Goal: Navigation & Orientation: Find specific page/section

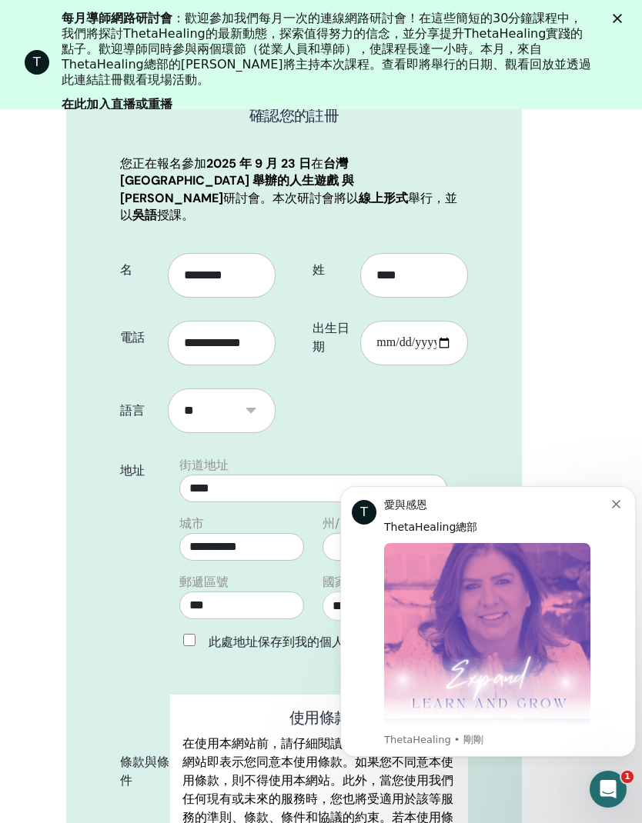
scroll to position [492, 0]
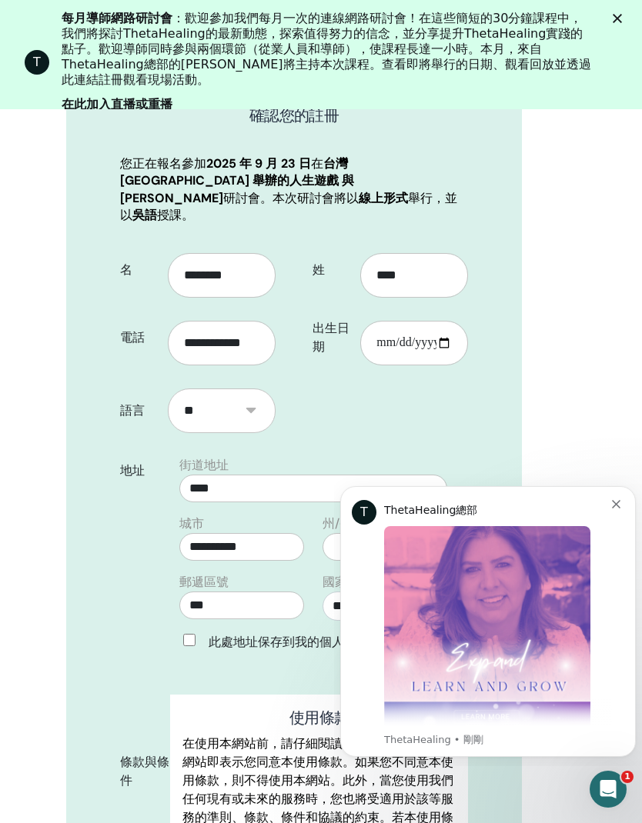
click at [622, 506] on button "解除通知" at bounding box center [618, 502] width 12 height 12
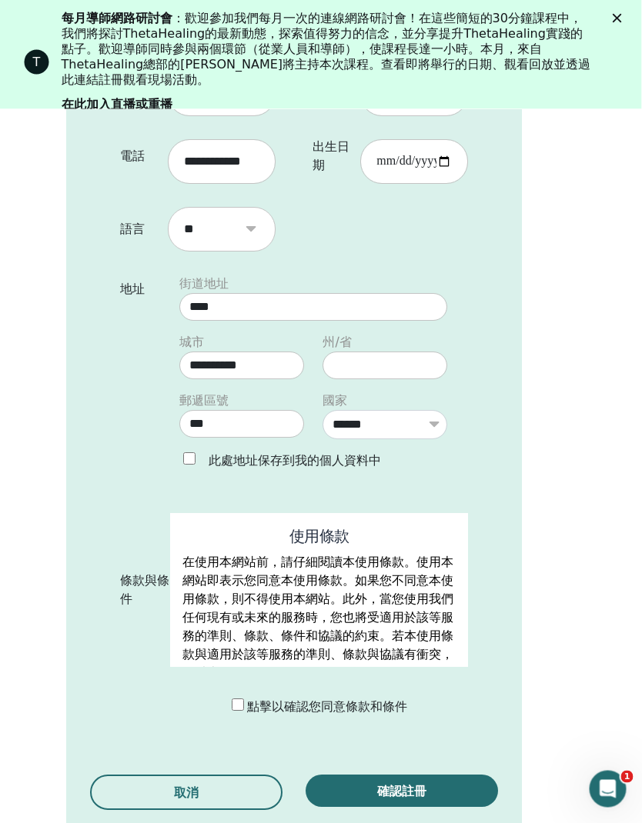
scroll to position [487, 241]
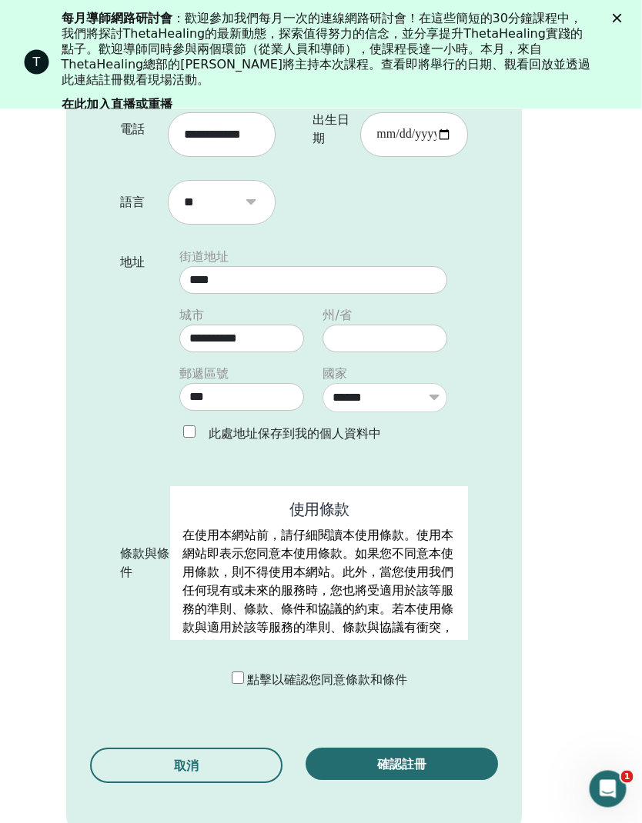
click at [230, 672] on div "點擊以確認您同意條款和條件" at bounding box center [325, 681] width 309 height 18
click at [248, 672] on font "點擊以確認您同意條款和條件" at bounding box center [328, 680] width 160 height 16
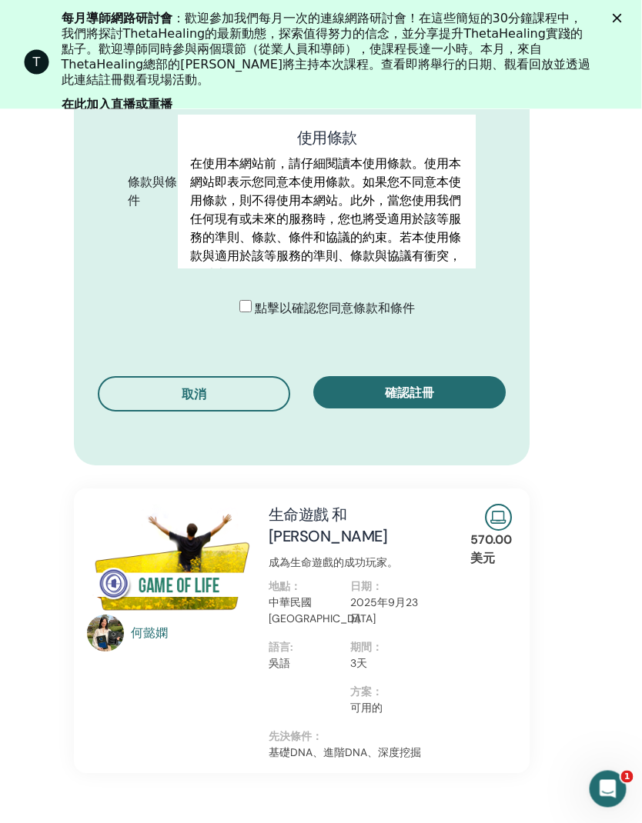
scroll to position [842, 233]
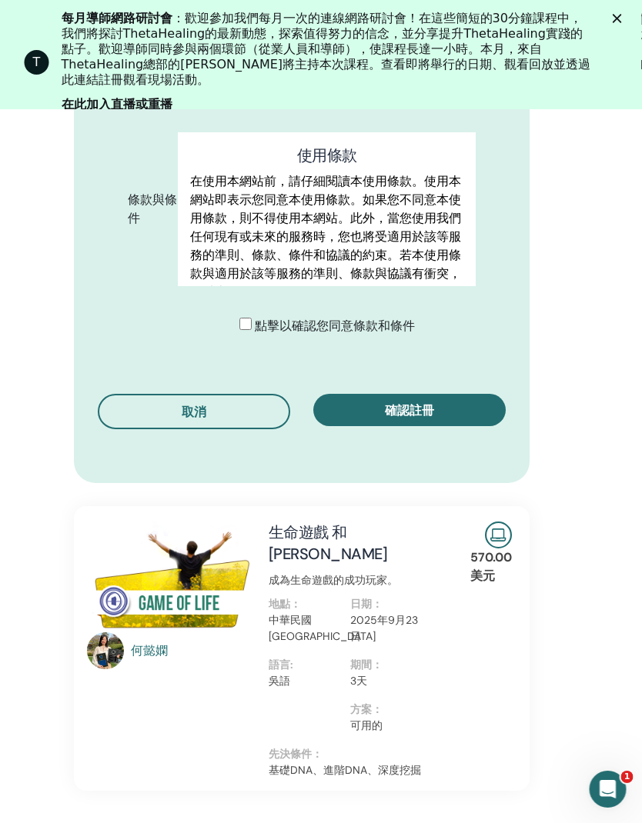
click at [474, 394] on button "確認註冊" at bounding box center [410, 410] width 192 height 32
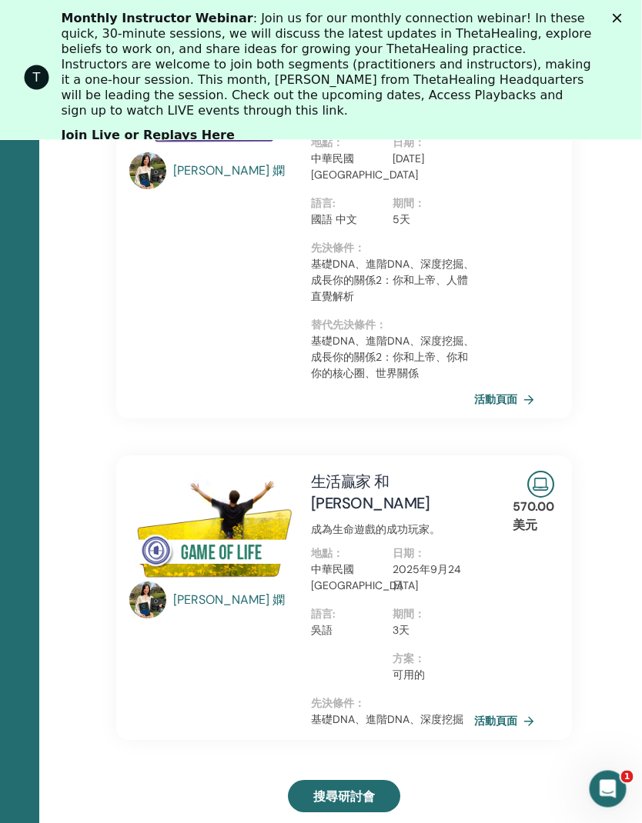
scroll to position [419, 191]
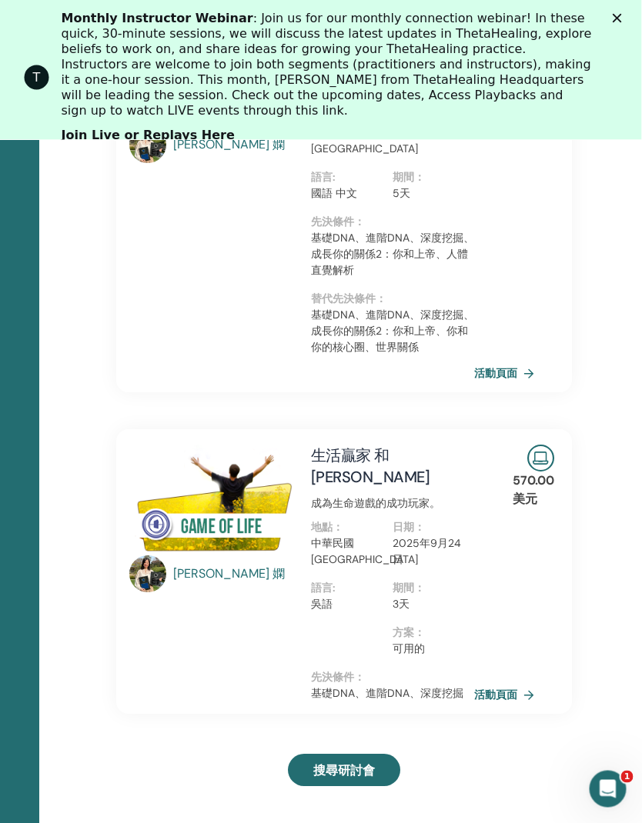
click at [627, 16] on div "Close" at bounding box center [619, 18] width 15 height 9
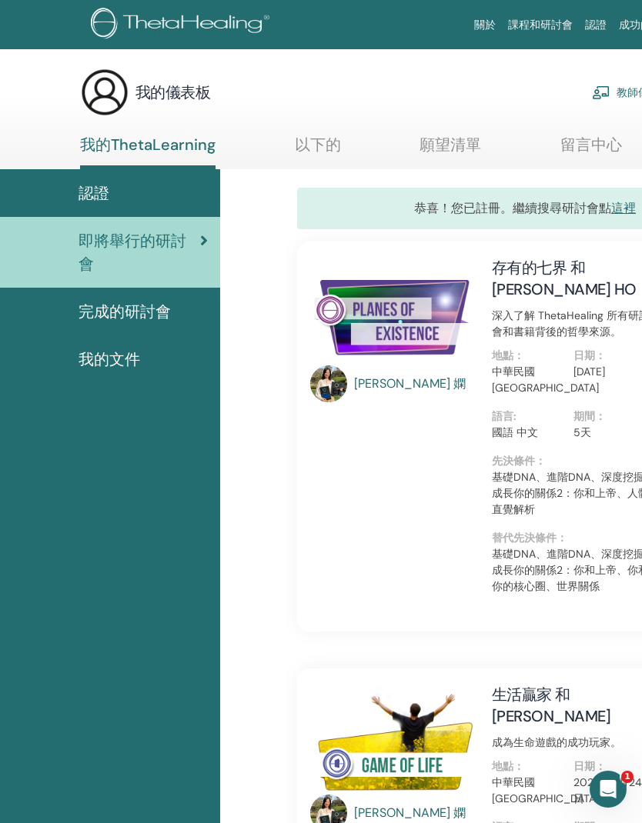
scroll to position [0, 0]
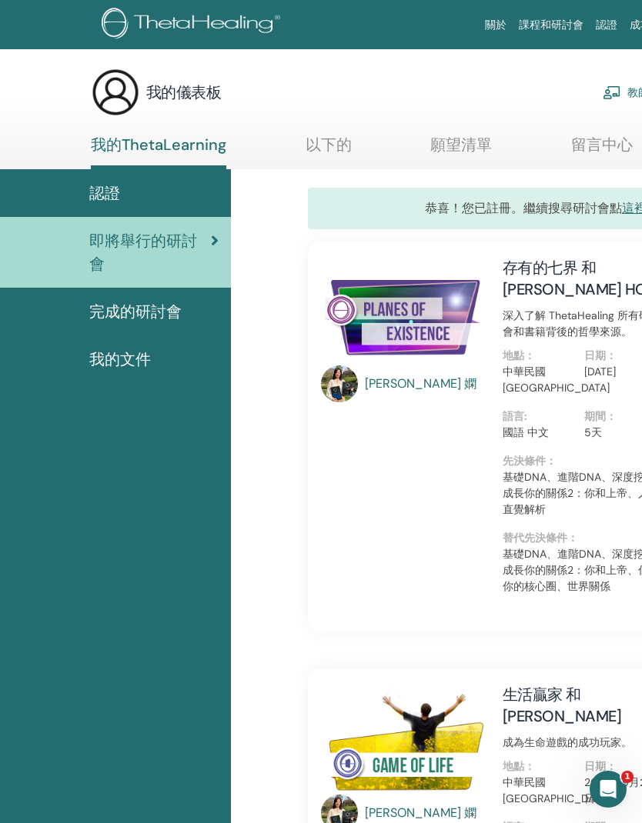
click at [127, 201] on div "認證" at bounding box center [115, 193] width 206 height 23
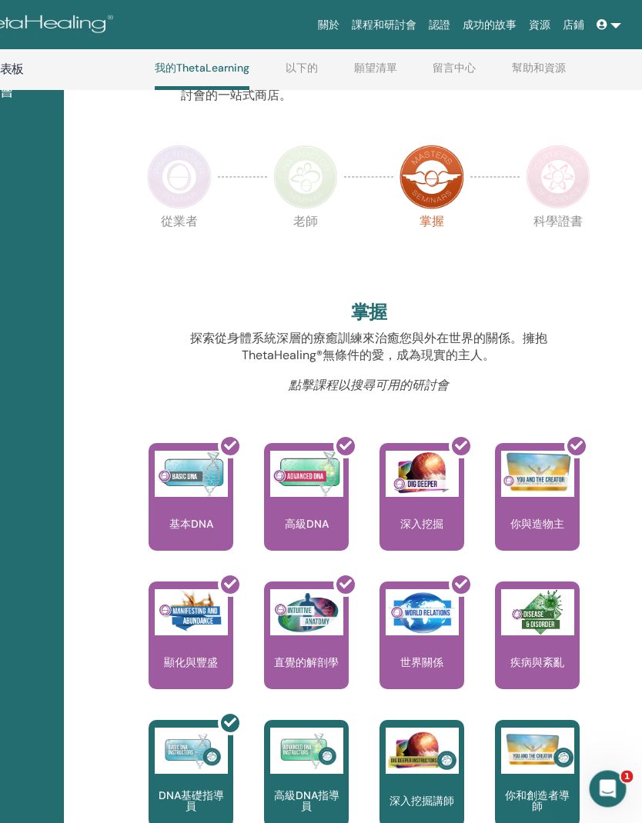
scroll to position [122, 166]
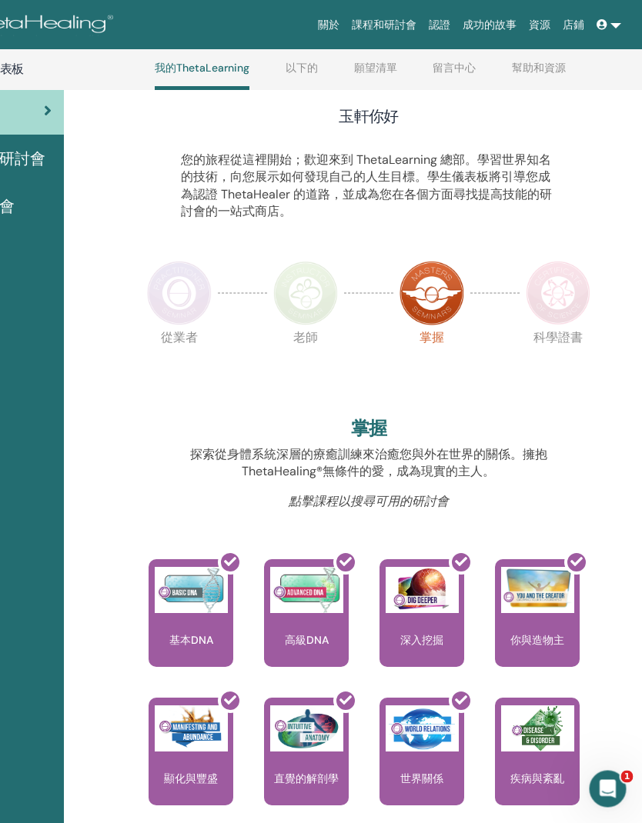
click at [305, 283] on img at bounding box center [306, 294] width 65 height 65
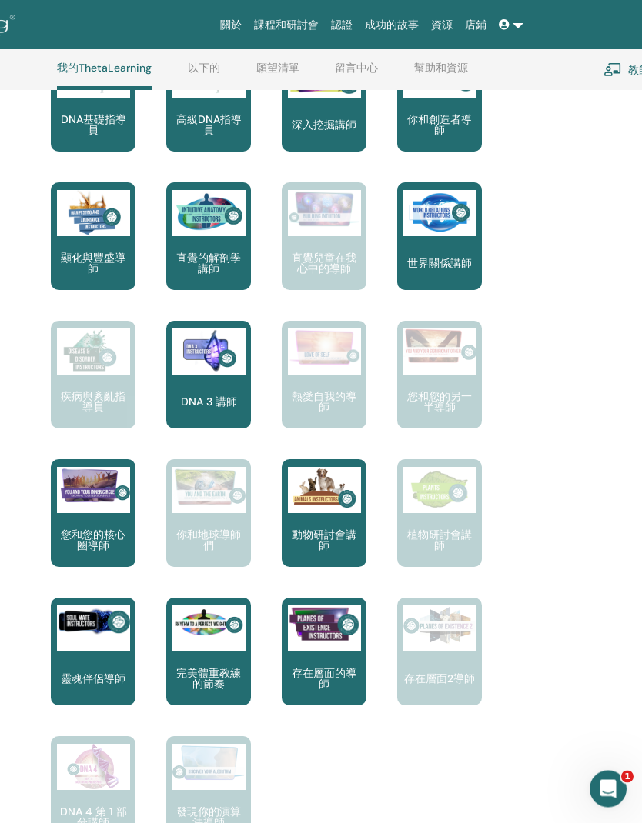
scroll to position [28, 265]
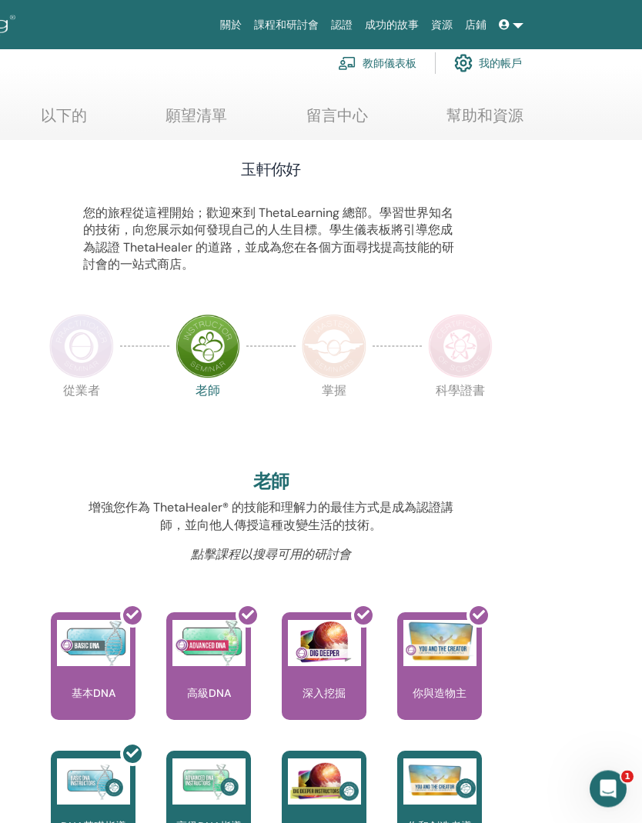
click at [463, 359] on img at bounding box center [460, 347] width 65 height 65
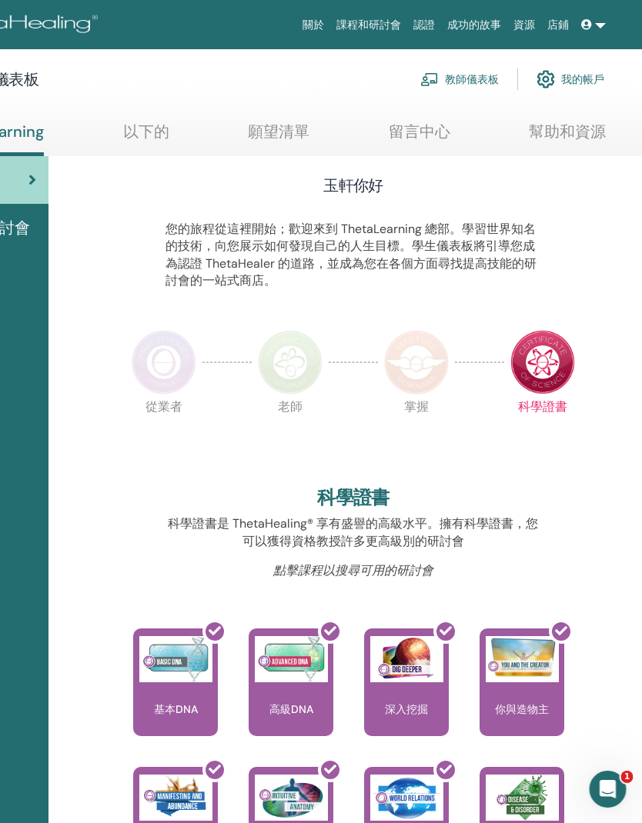
scroll to position [0, 182]
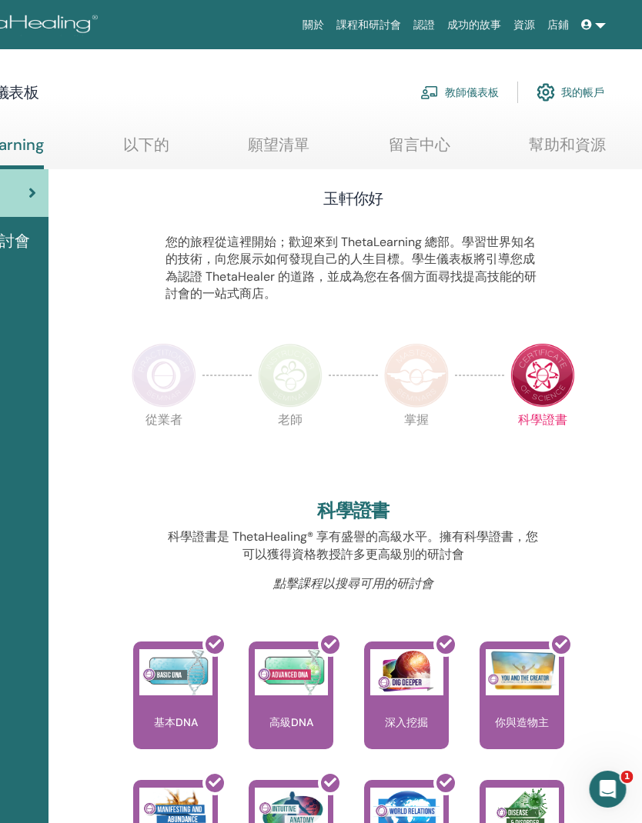
click at [170, 376] on img at bounding box center [164, 375] width 65 height 65
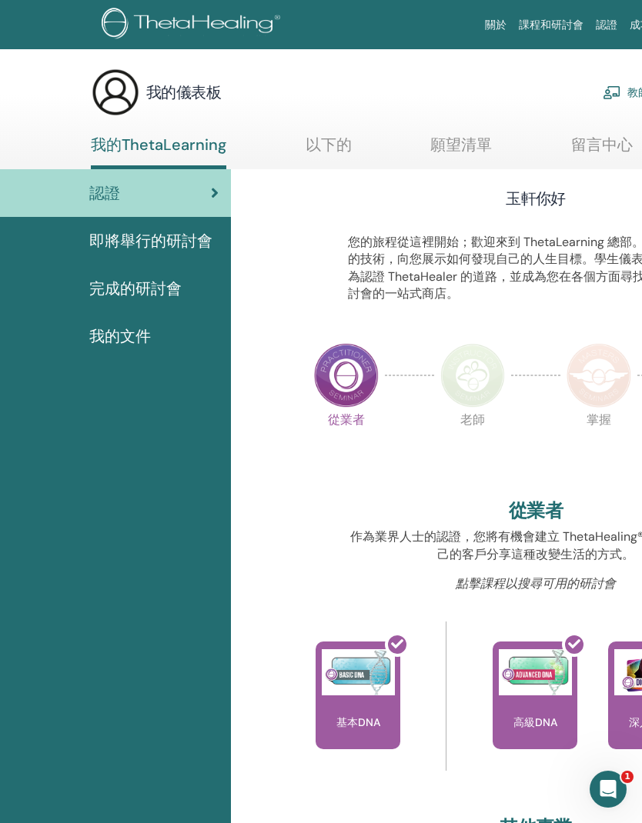
click at [159, 292] on font "完成的研討會" at bounding box center [135, 289] width 92 height 20
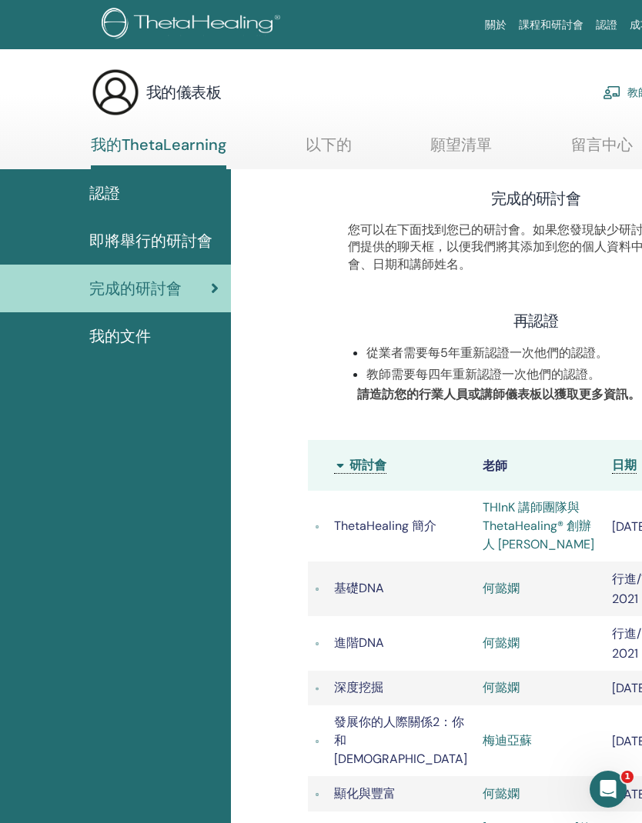
click at [142, 343] on font "我的文件" at bounding box center [120, 336] width 62 height 20
click at [147, 345] on font "我的文件" at bounding box center [120, 336] width 62 height 20
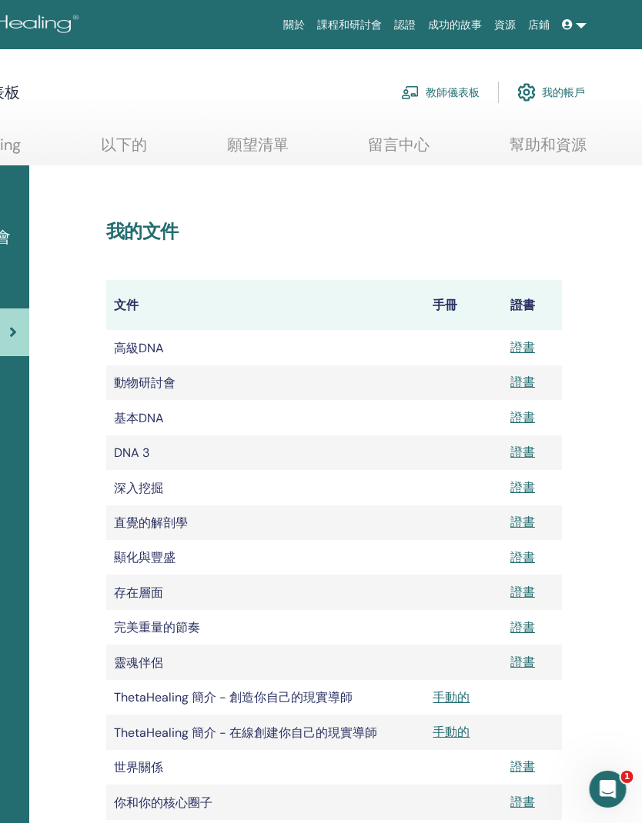
scroll to position [0, 282]
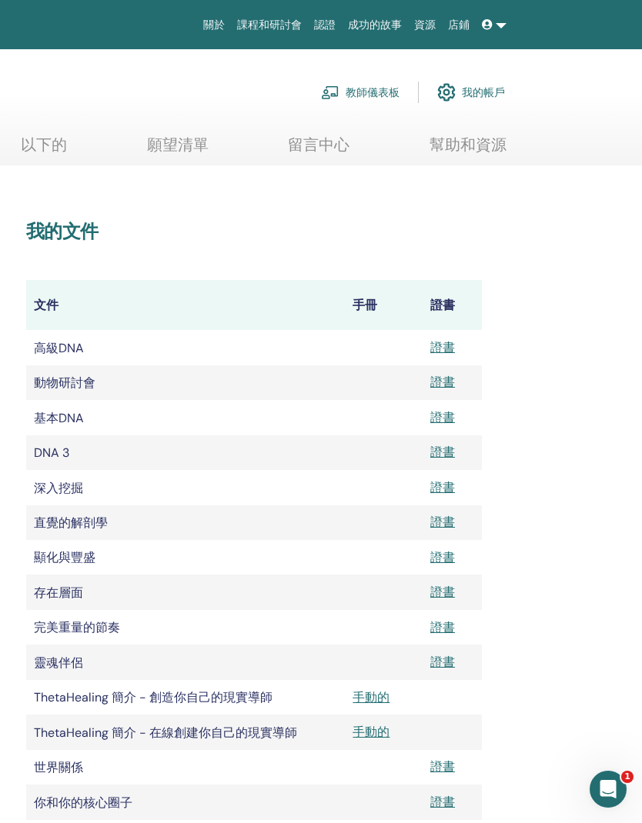
click at [466, 101] on link "我的帳戶" at bounding box center [471, 92] width 68 height 34
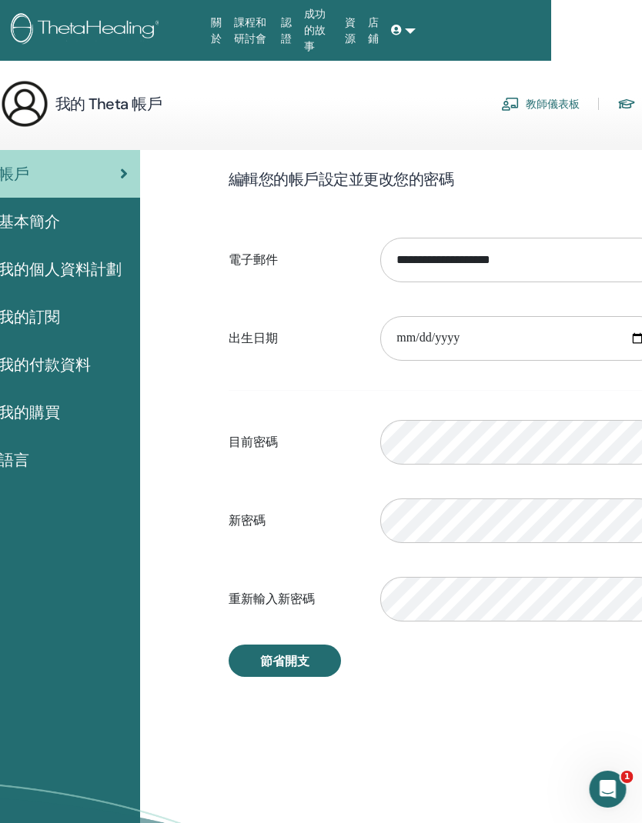
scroll to position [0, 91]
click at [84, 272] on font "我的個人資料計劃" at bounding box center [59, 269] width 123 height 20
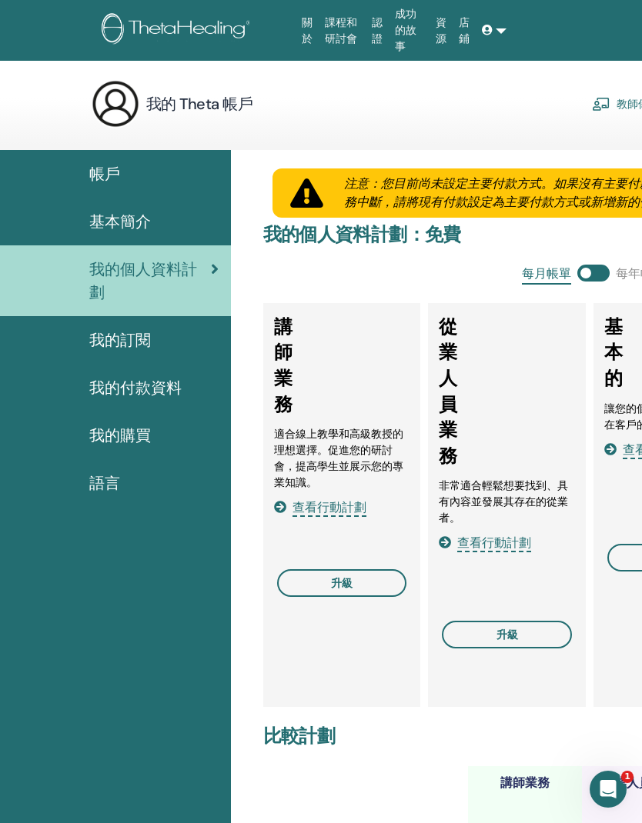
click at [122, 478] on div "語言" at bounding box center [115, 483] width 206 height 23
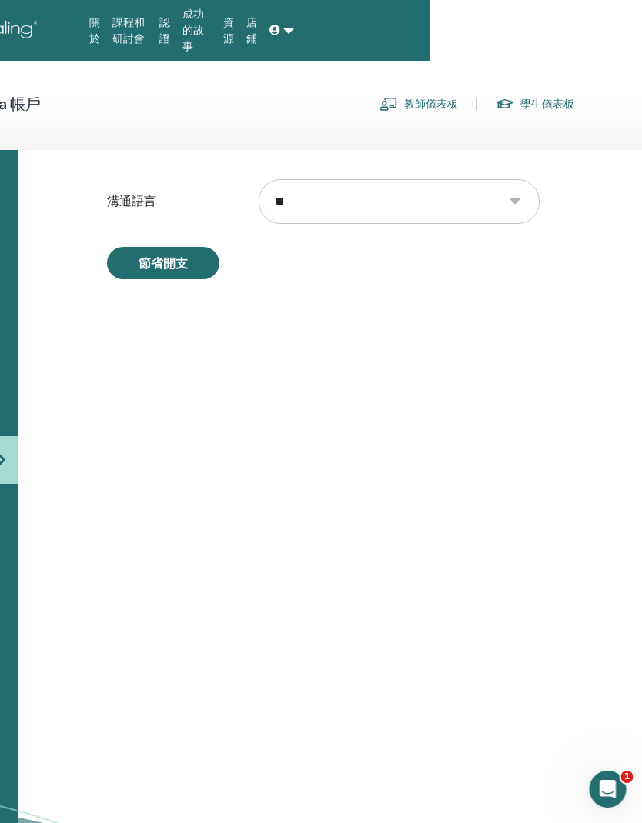
scroll to position [0, 215]
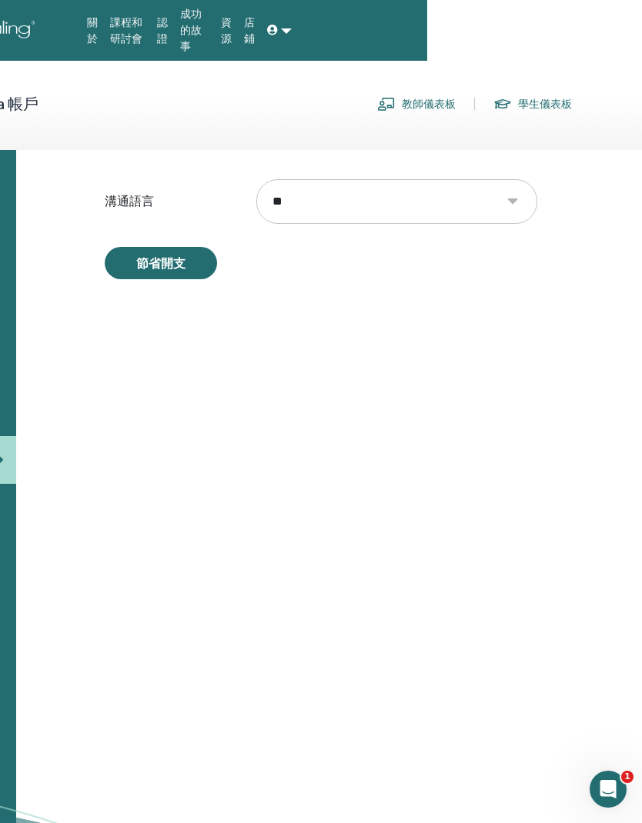
click at [503, 202] on select "** ** **** *** **** ** **** **** *** *** ***** ***** *** ****** *** *** *** ***…" at bounding box center [396, 201] width 281 height 45
select select "***"
click at [170, 269] on font "節省開支" at bounding box center [160, 263] width 49 height 16
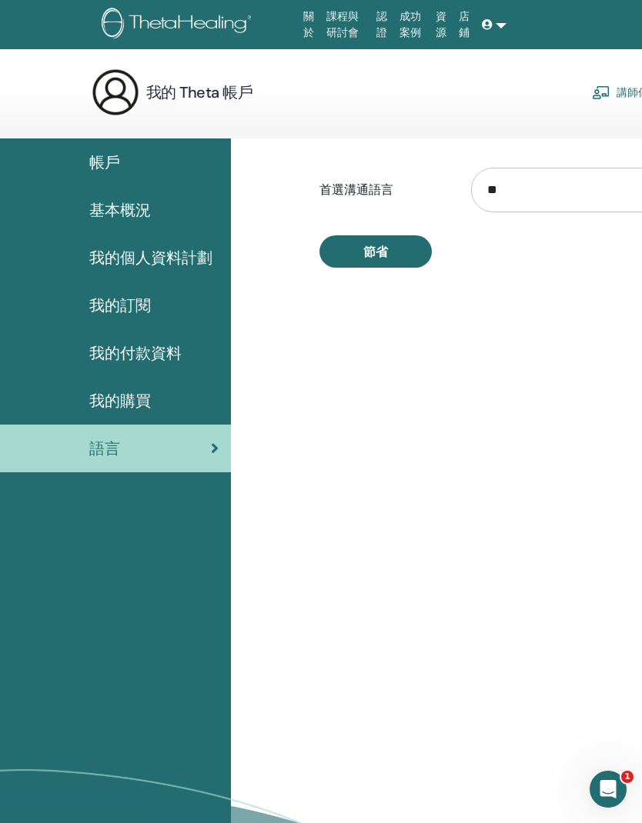
click at [127, 29] on img at bounding box center [179, 25] width 155 height 35
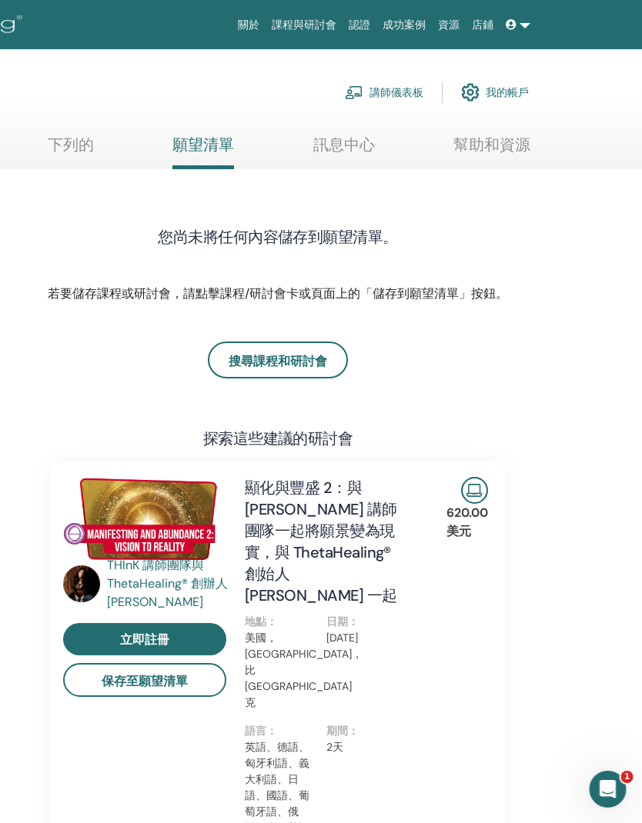
scroll to position [0, 259]
click at [523, 30] on link at bounding box center [517, 25] width 37 height 28
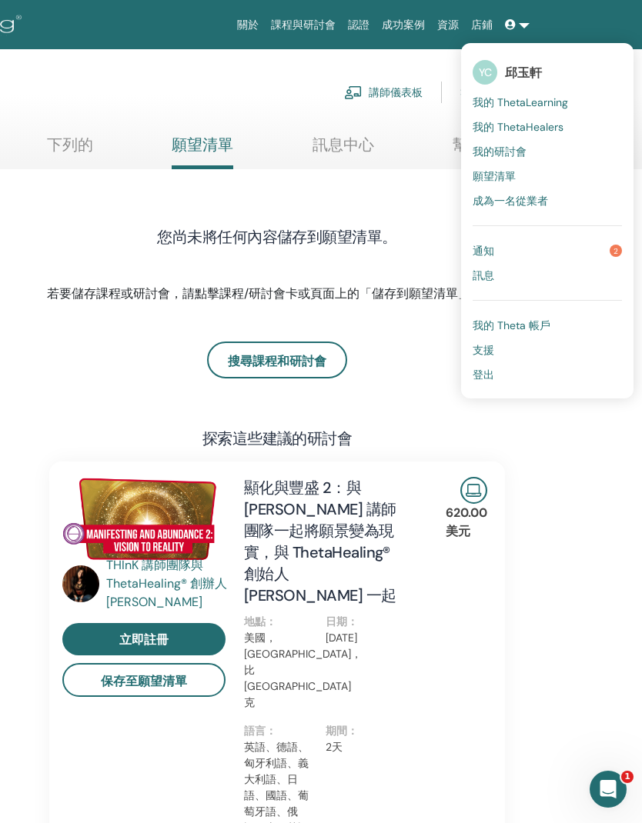
click at [538, 252] on link "通知 2" at bounding box center [546, 251] width 149 height 25
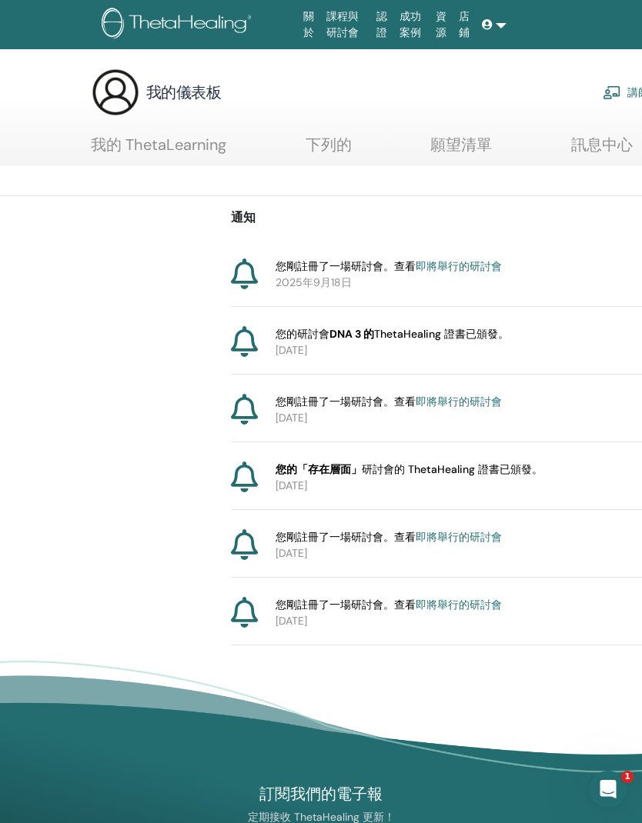
click at [484, 269] on font "即將舉行的研討會" at bounding box center [458, 266] width 86 height 14
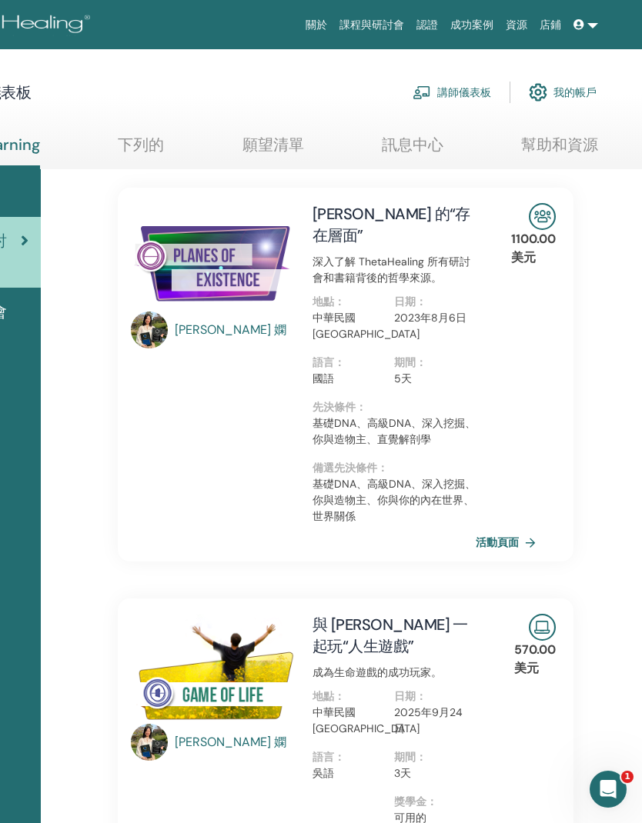
scroll to position [0, 209]
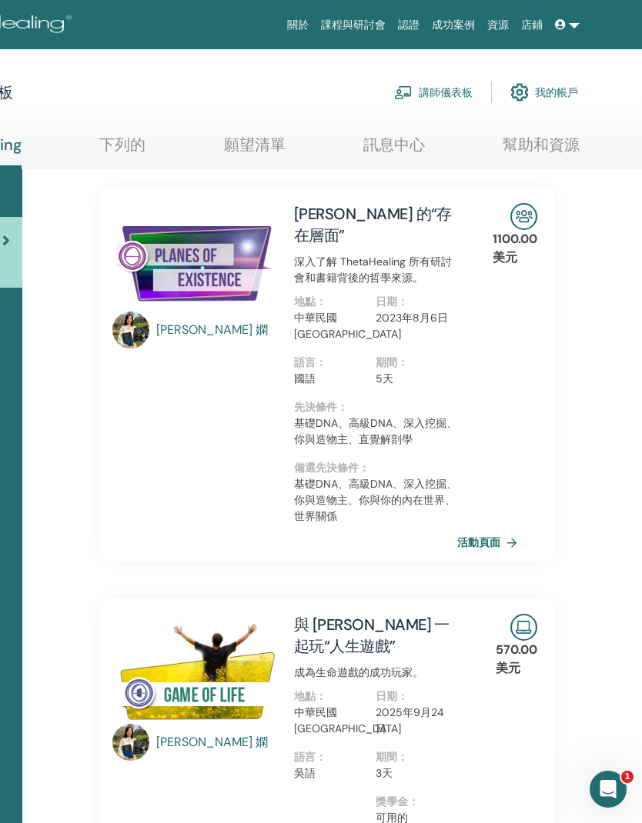
click at [548, 542] on div "活動頁面" at bounding box center [507, 542] width 100 height 23
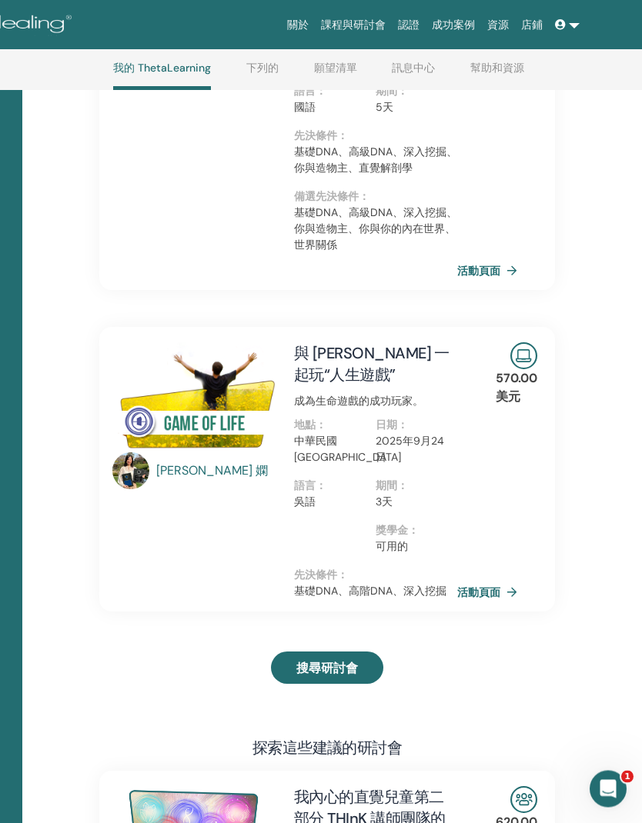
scroll to position [354, 209]
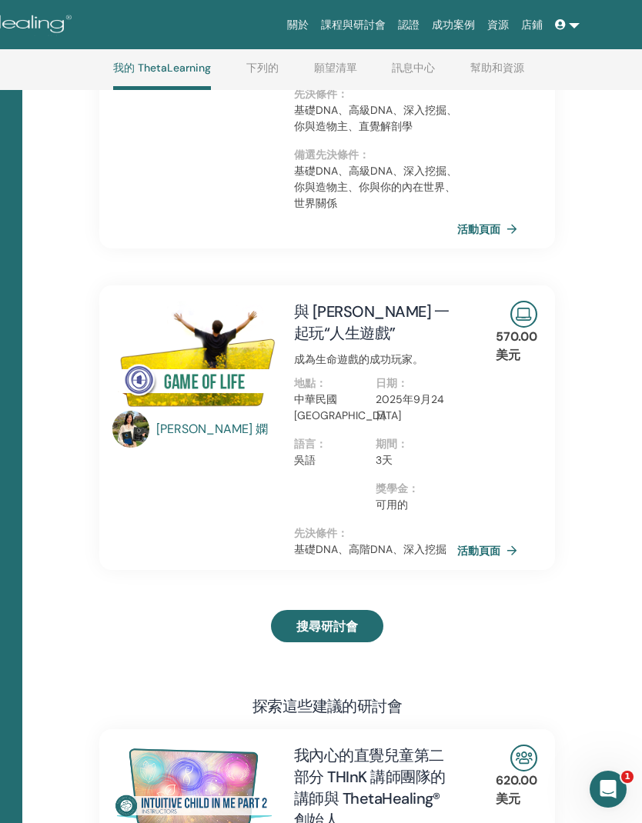
click at [496, 549] on font "活動頁面" at bounding box center [478, 552] width 43 height 14
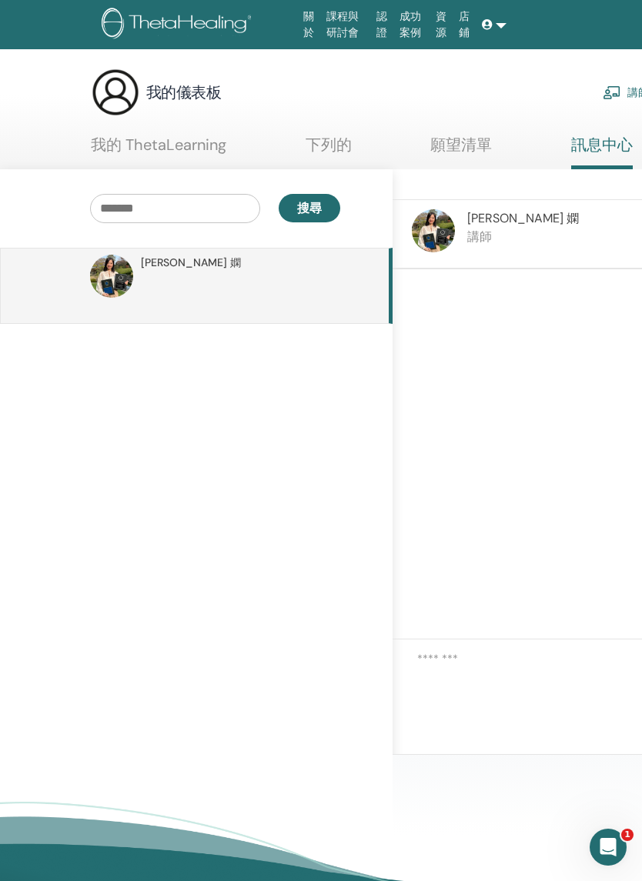
click at [462, 154] on font "願望清單" at bounding box center [461, 145] width 62 height 20
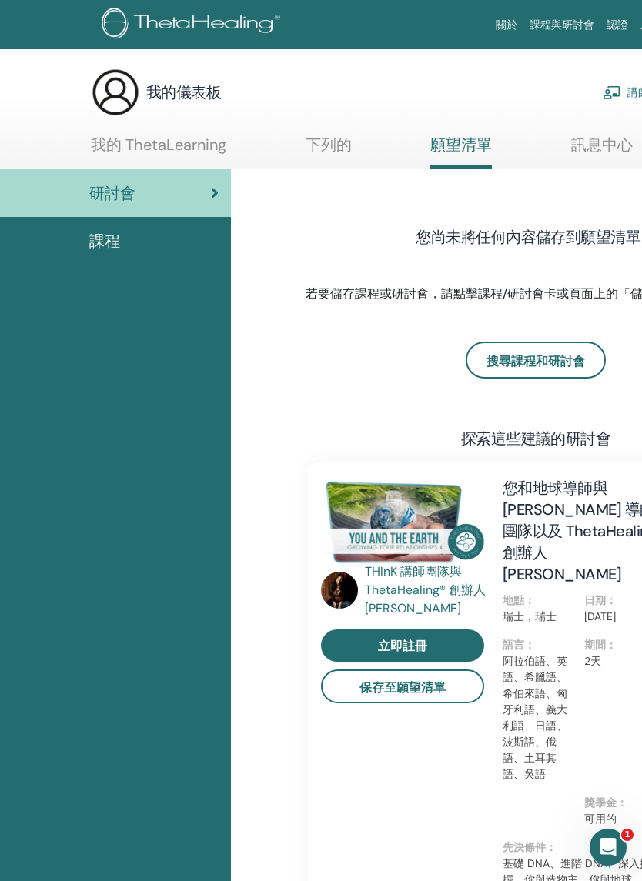
click at [110, 247] on font "課程" at bounding box center [104, 241] width 31 height 20
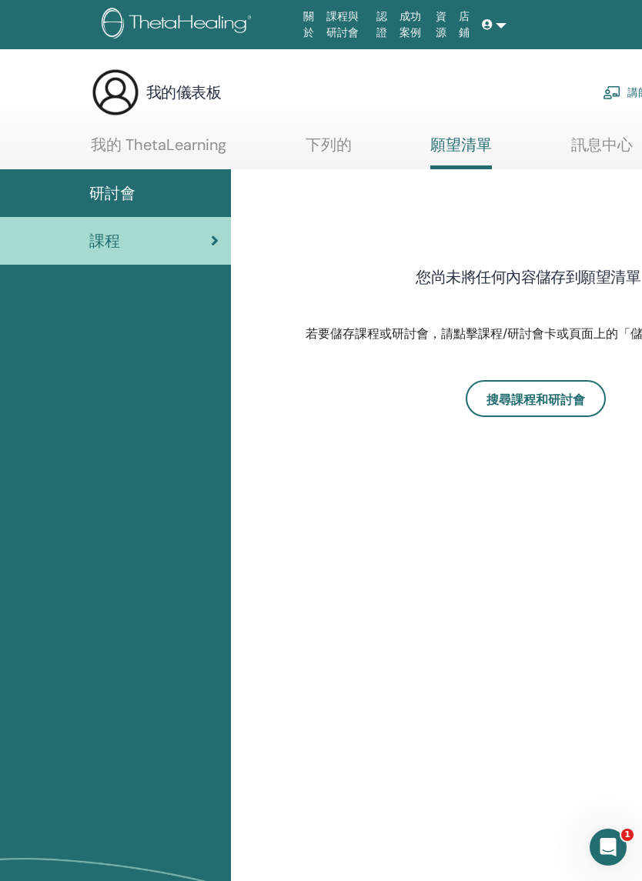
click at [152, 207] on link "研討會" at bounding box center [115, 193] width 231 height 48
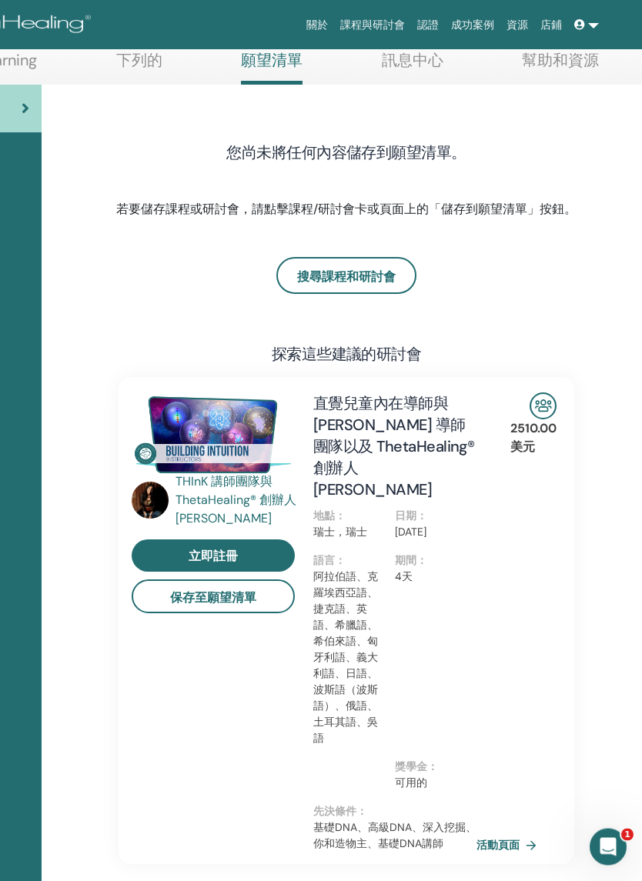
scroll to position [0, 189]
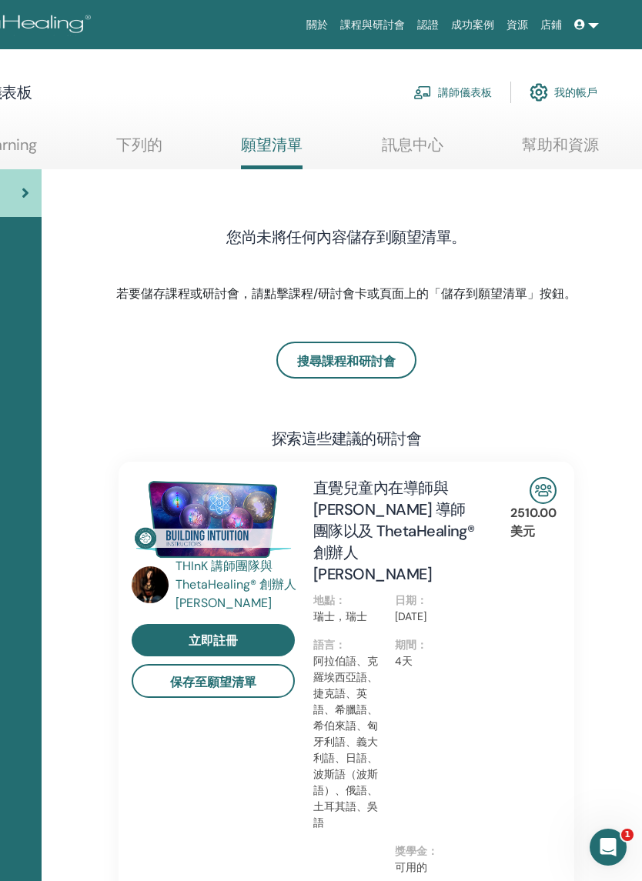
click at [140, 152] on font "下列的" at bounding box center [139, 145] width 46 height 20
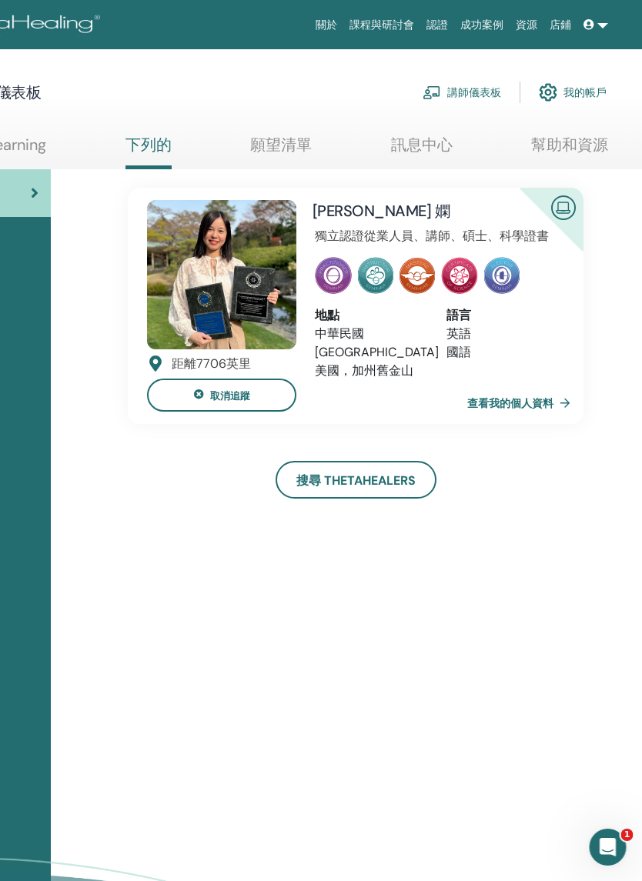
scroll to position [0, 180]
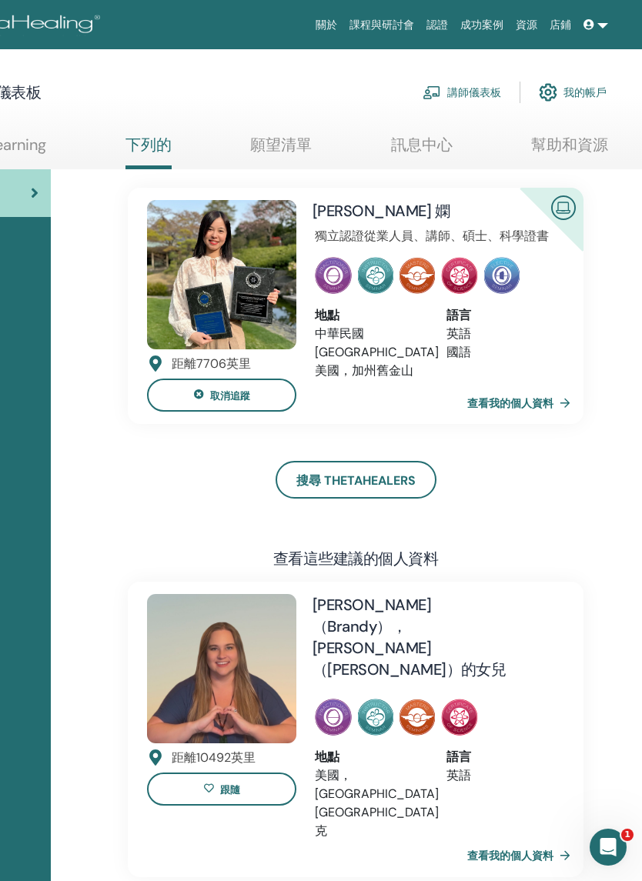
click at [546, 405] on font "查看我的個人資料" at bounding box center [510, 403] width 86 height 14
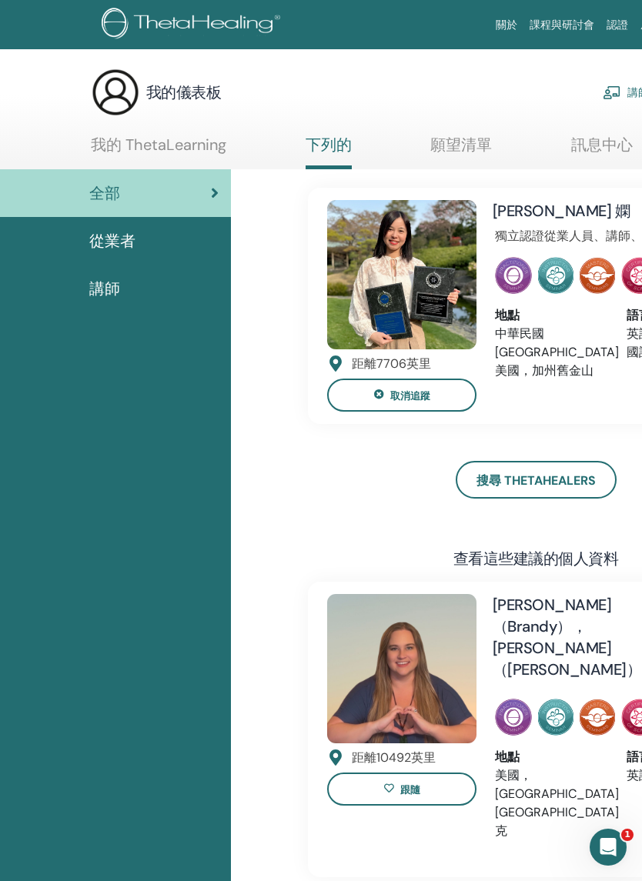
click at [103, 253] on link "從業者" at bounding box center [115, 241] width 231 height 48
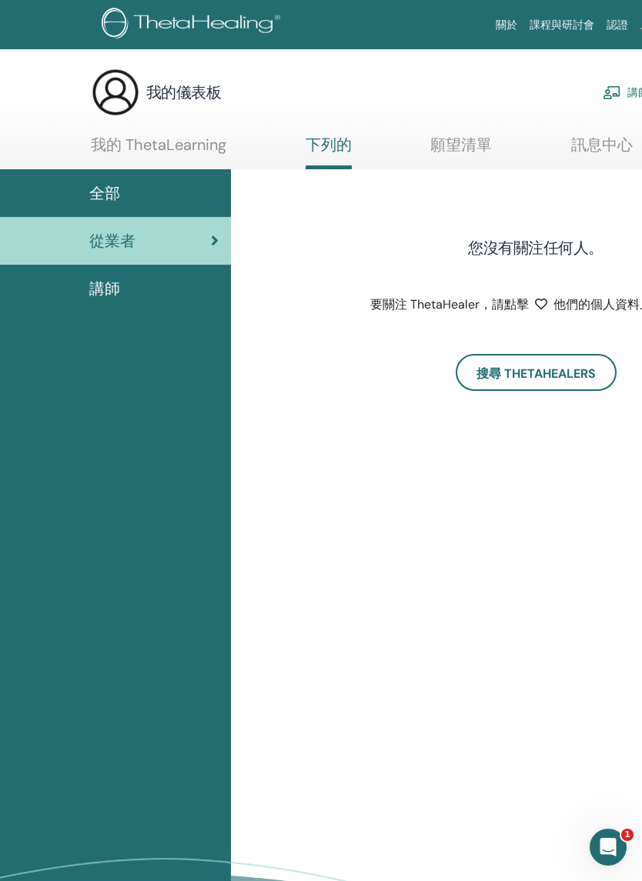
click at [123, 287] on div "講師" at bounding box center [115, 288] width 206 height 23
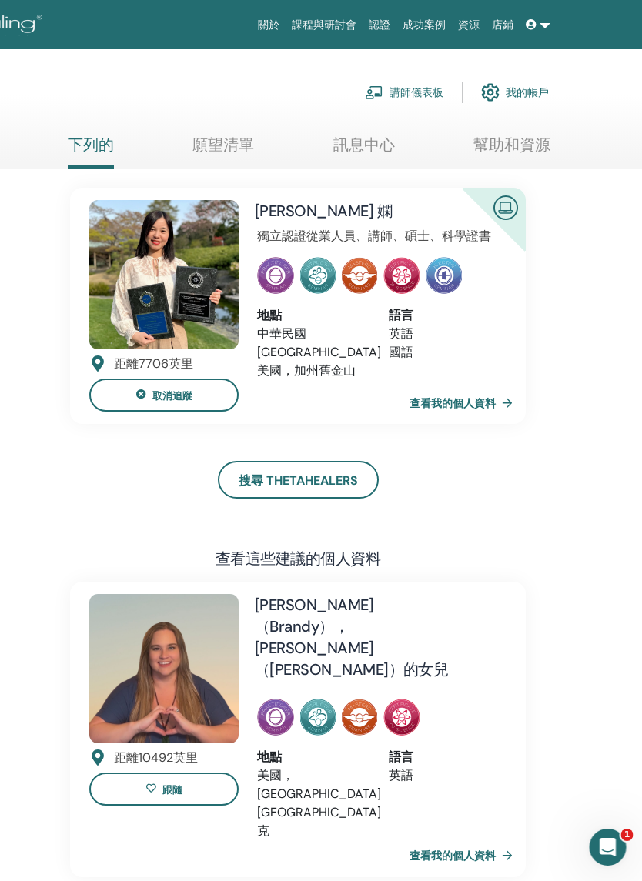
scroll to position [0, 282]
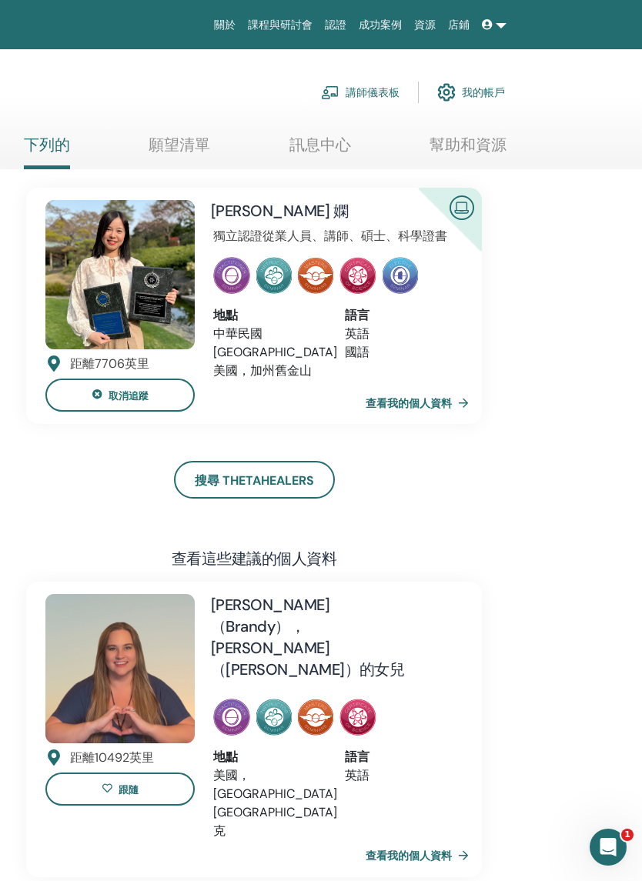
click at [486, 88] on font "我的帳戶" at bounding box center [483, 93] width 43 height 14
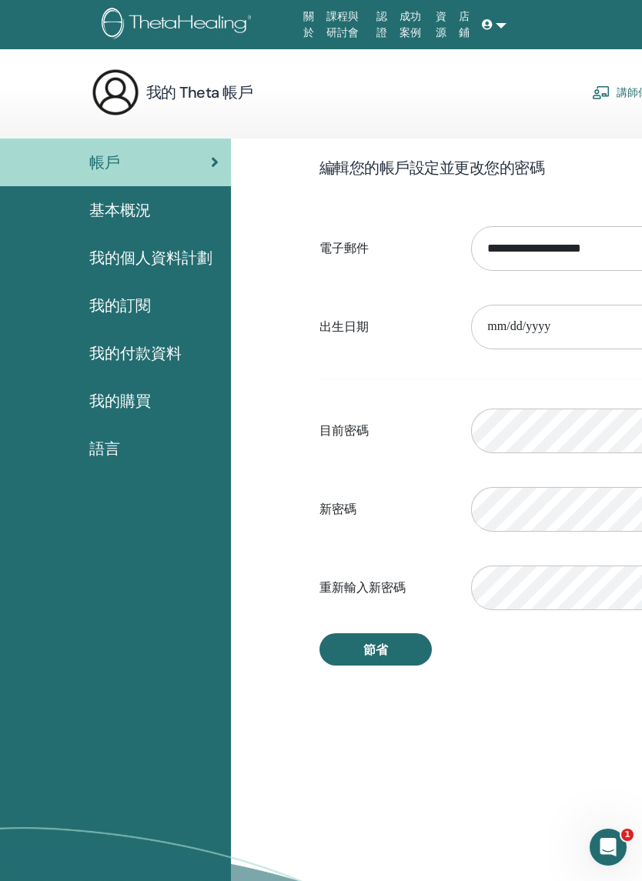
click at [149, 226] on link "基本概況" at bounding box center [115, 210] width 231 height 48
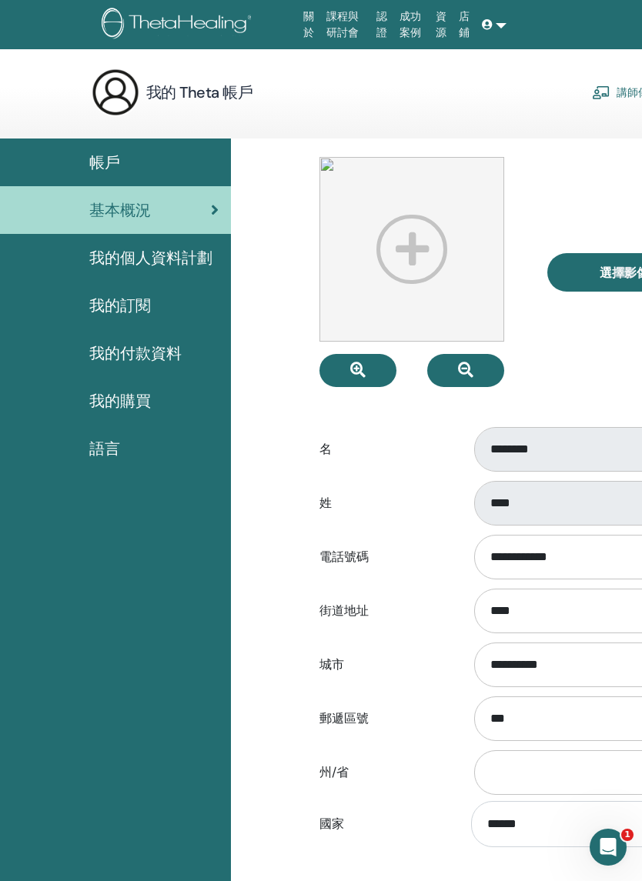
click at [172, 275] on link "我的個人資料計劃" at bounding box center [115, 258] width 231 height 48
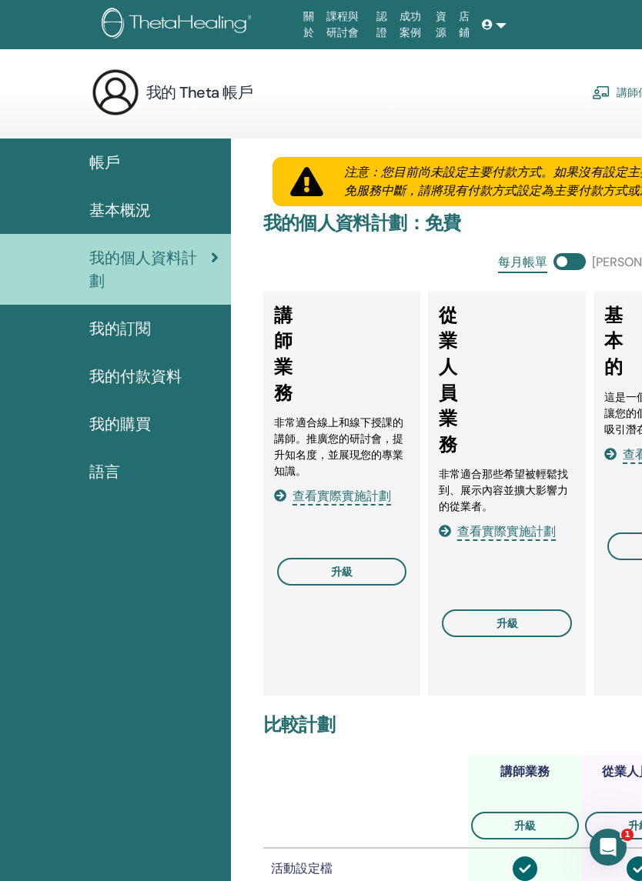
click at [138, 344] on link "我的訂閱" at bounding box center [115, 329] width 231 height 48
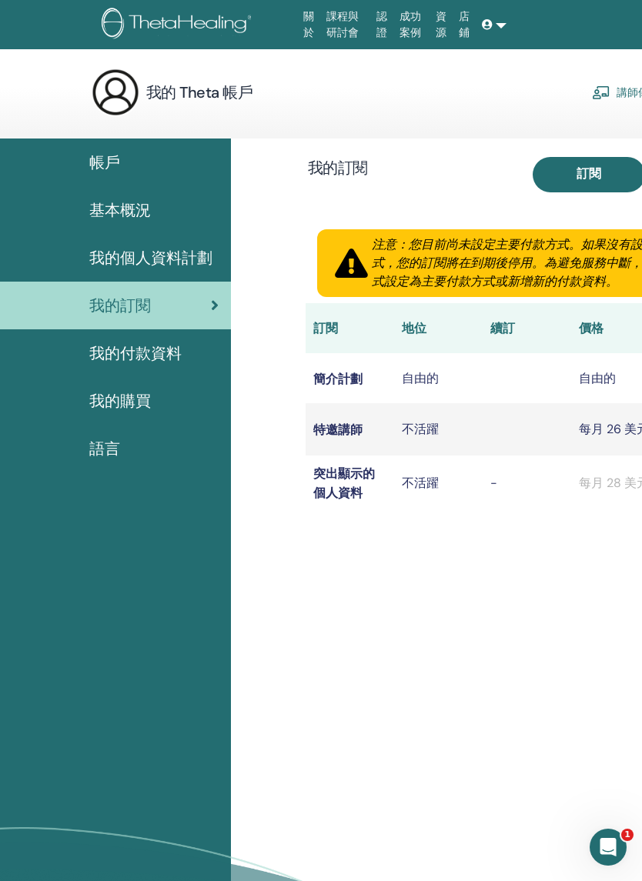
click at [151, 366] on link "我的付款資料" at bounding box center [115, 353] width 231 height 48
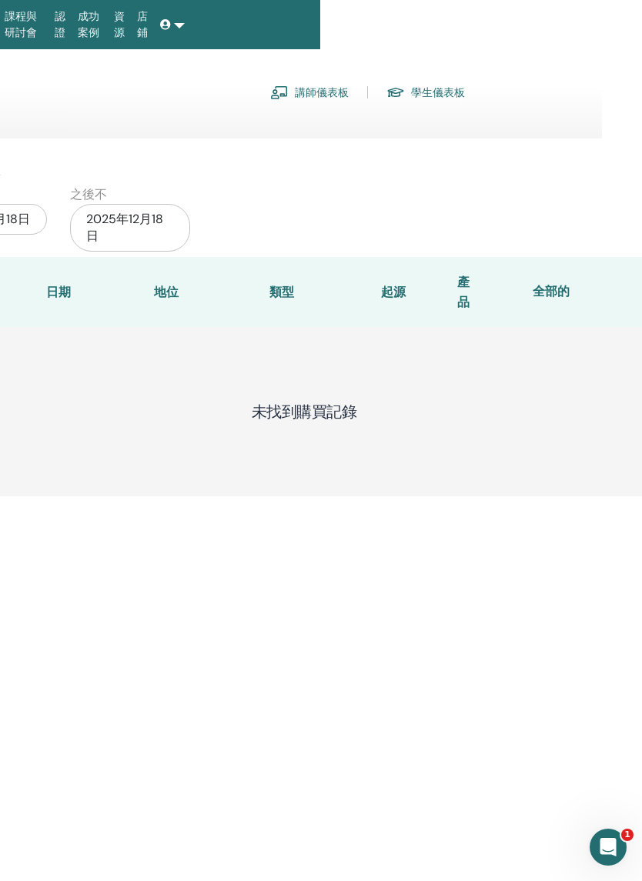
scroll to position [0, 322]
click at [429, 92] on font "學生儀表板" at bounding box center [438, 93] width 54 height 14
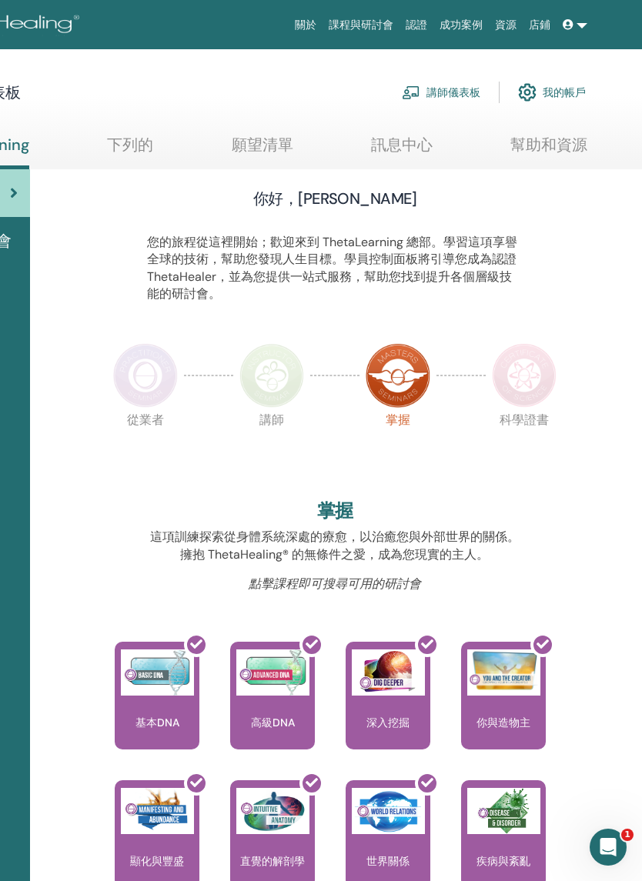
scroll to position [0, 201]
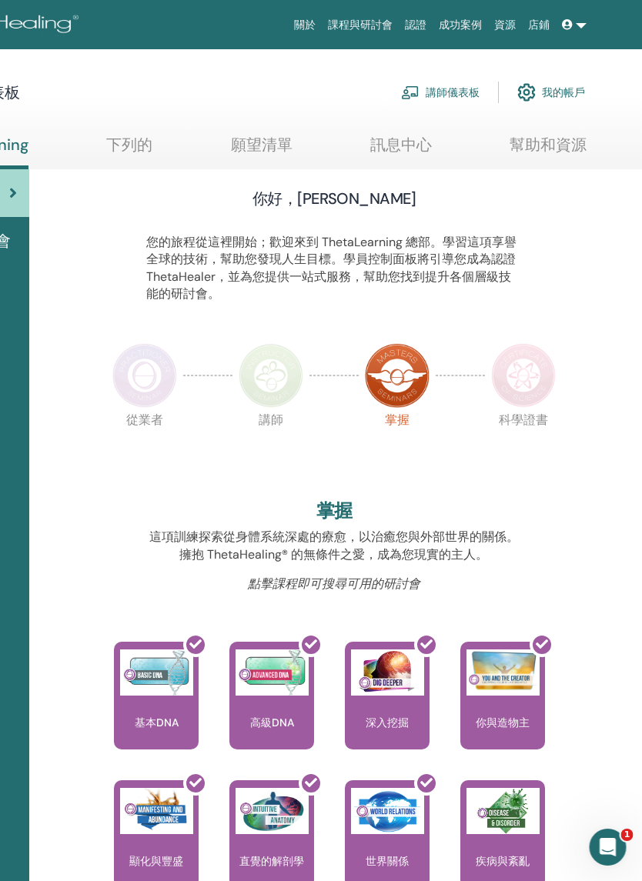
click at [438, 98] on font "講師儀表板" at bounding box center [453, 93] width 54 height 14
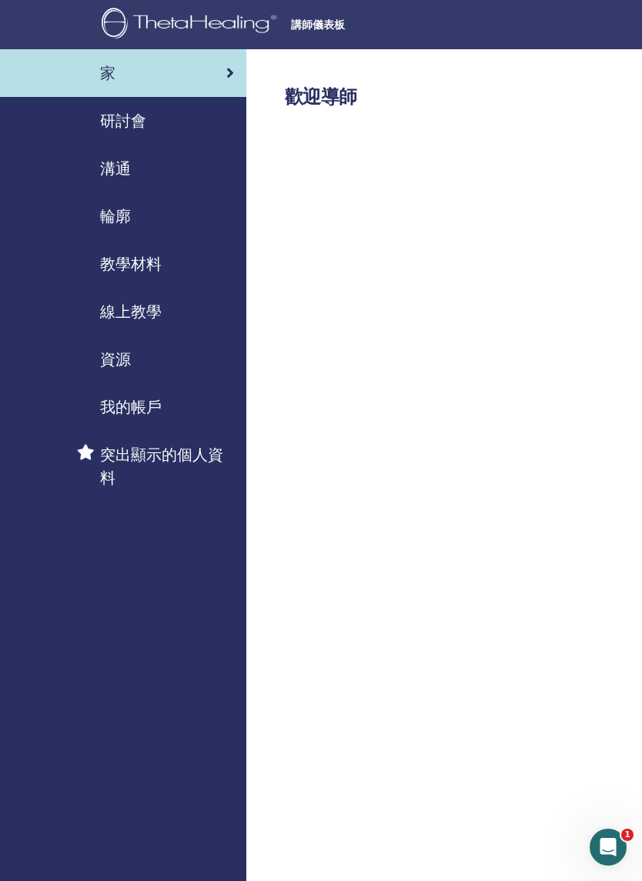
click at [145, 134] on link "研討會" at bounding box center [123, 121] width 246 height 48
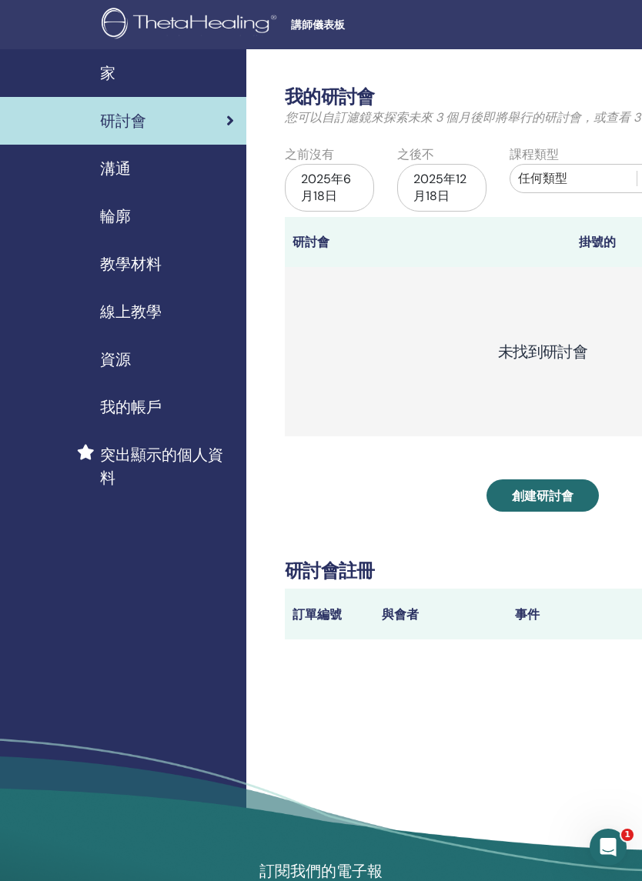
click at [124, 175] on font "溝通" at bounding box center [115, 169] width 31 height 20
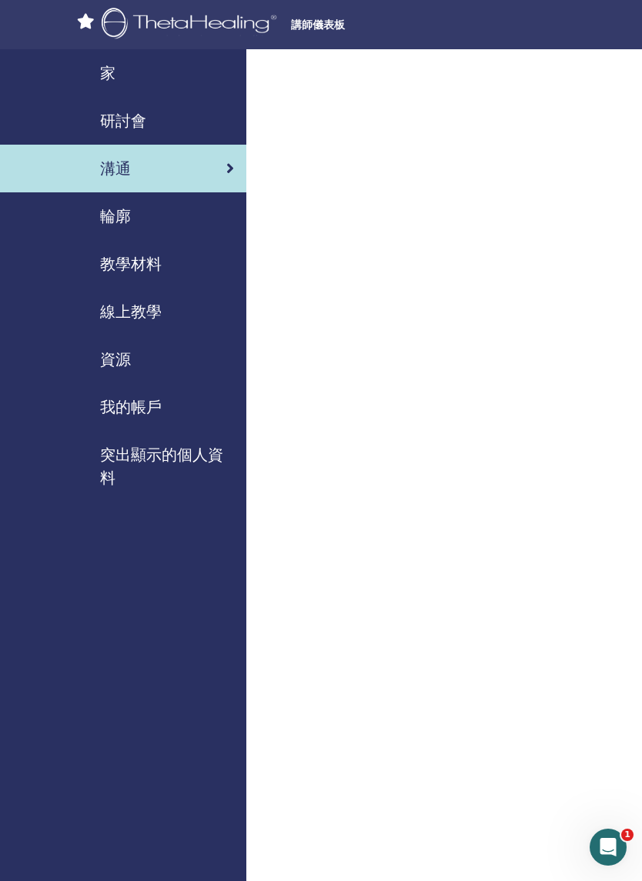
click at [126, 230] on link "輪廓" at bounding box center [123, 216] width 246 height 48
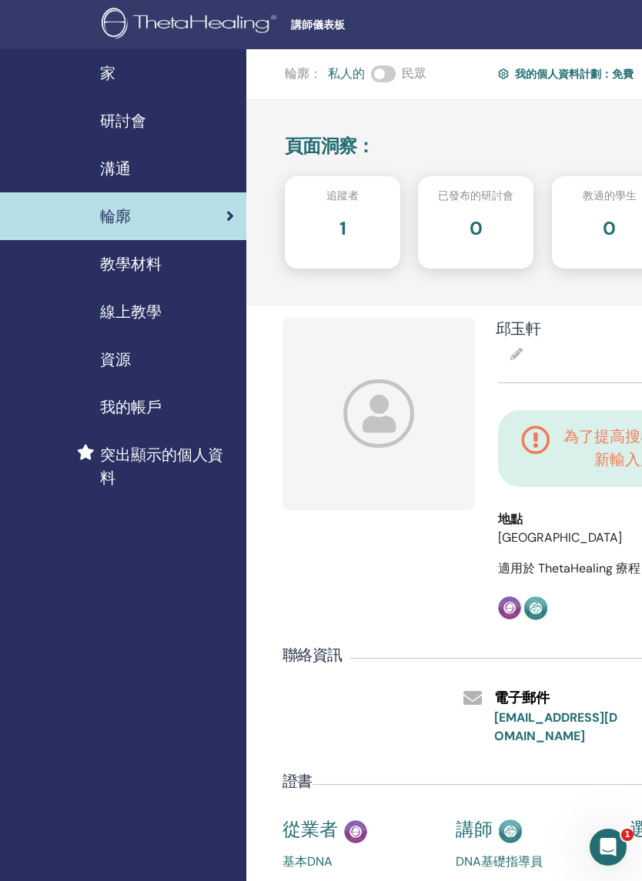
click at [133, 266] on font "教學材料" at bounding box center [131, 264] width 62 height 20
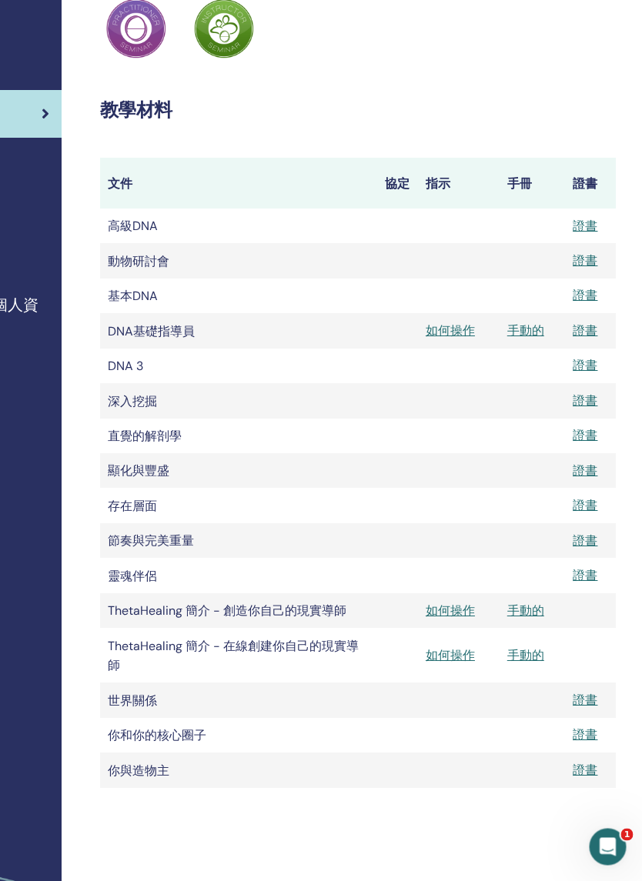
scroll to position [0, 184]
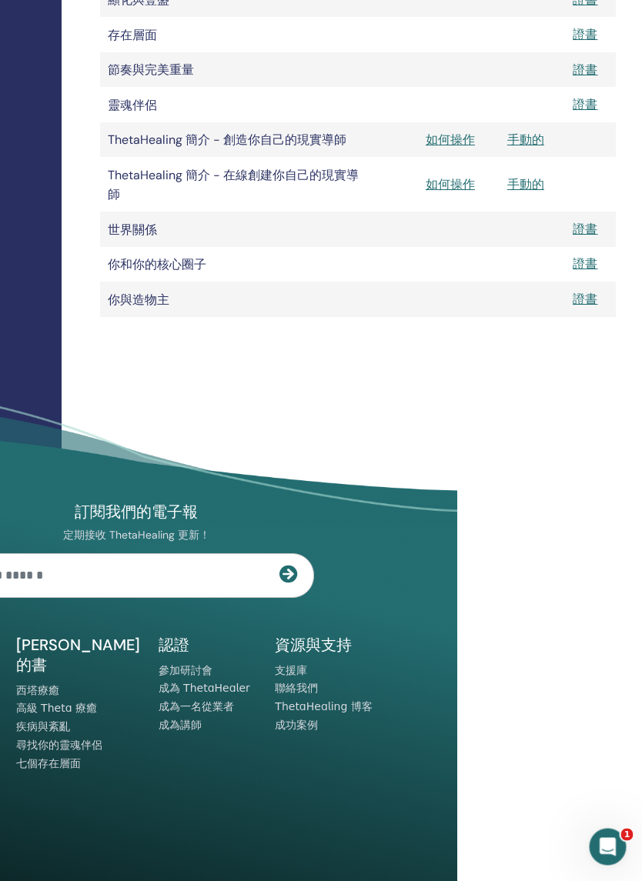
click at [616, 843] on icon "開啟 Intercom Messenger" at bounding box center [607, 846] width 25 height 25
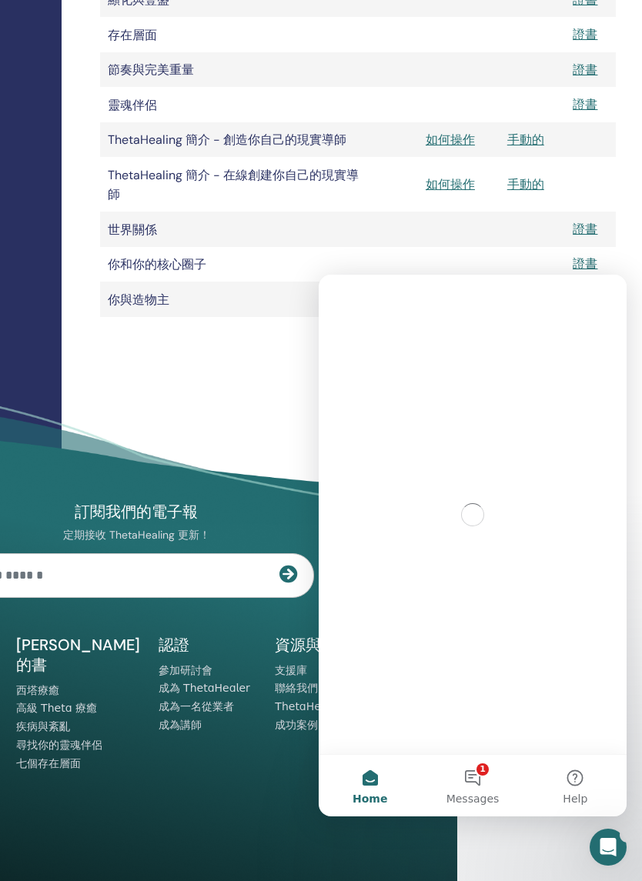
scroll to position [0, 0]
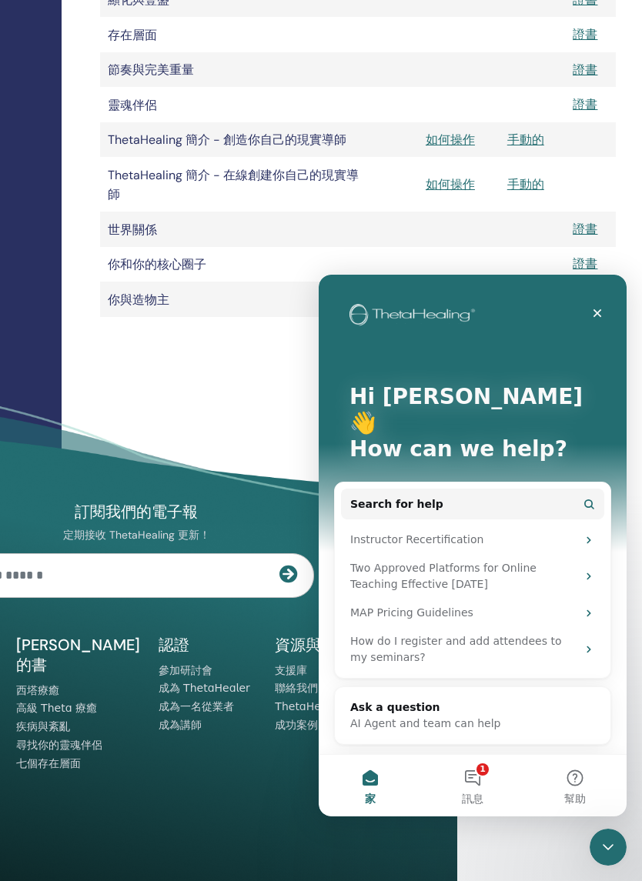
click at [484, 773] on button "1 訊息" at bounding box center [472, 786] width 102 height 62
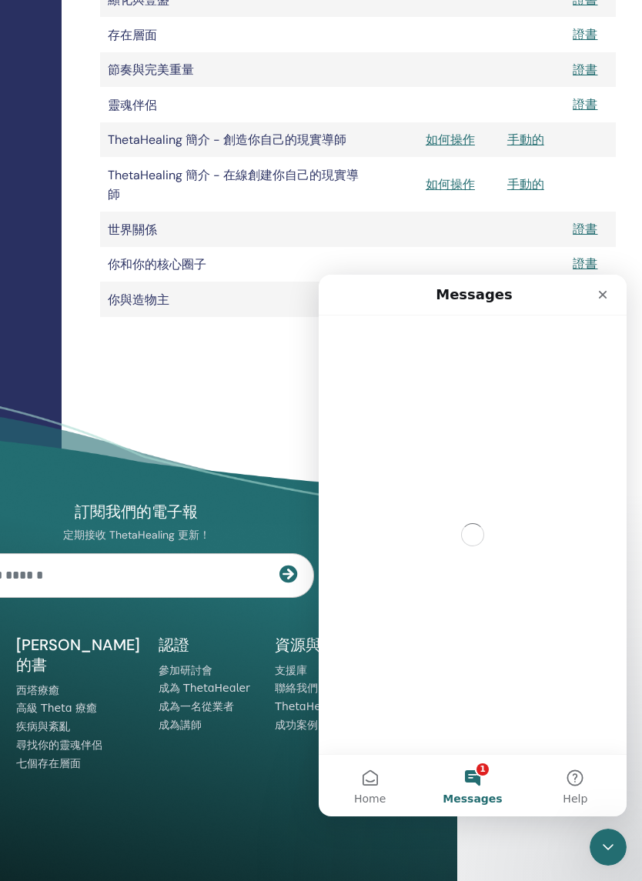
click at [491, 781] on button "1 Messages" at bounding box center [472, 786] width 102 height 62
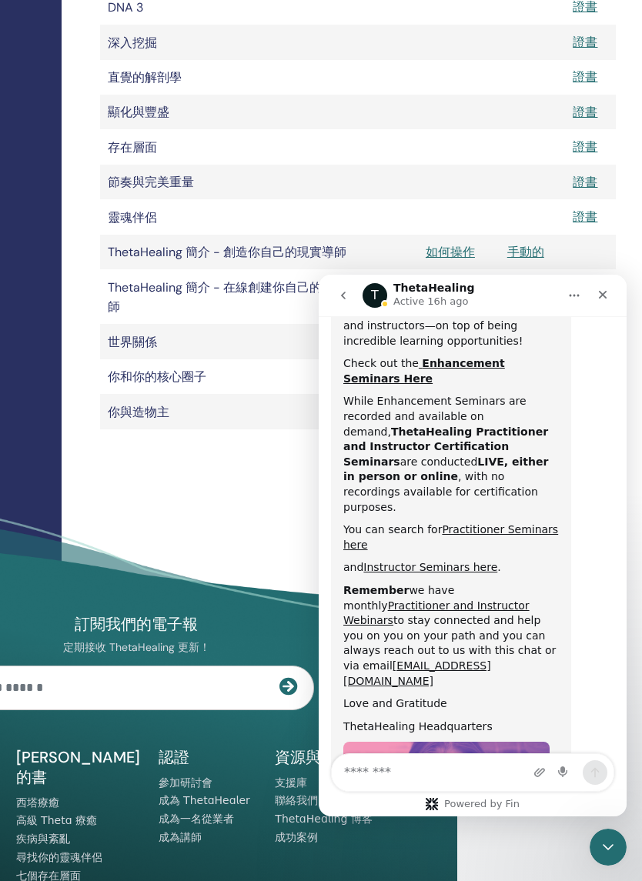
scroll to position [813, 0]
